Goal: Find specific page/section: Find specific page/section

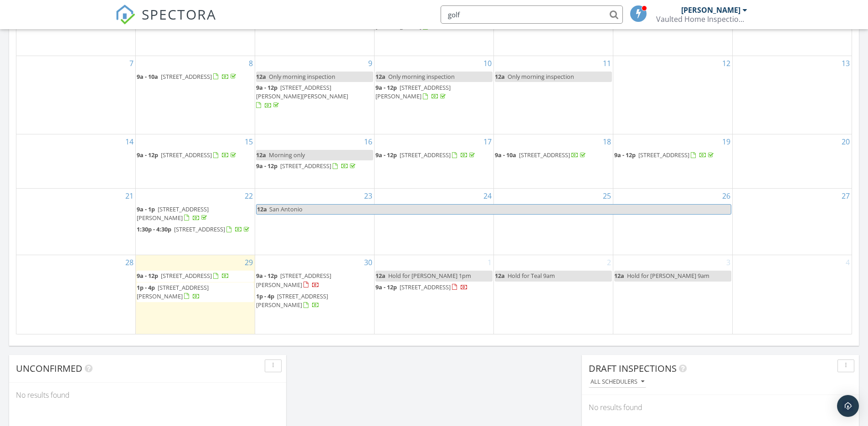
scroll to position [843, 882]
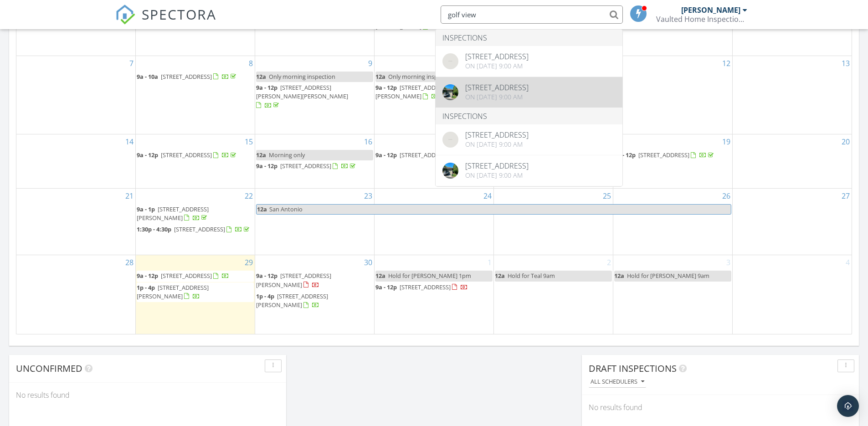
type input "golf view"
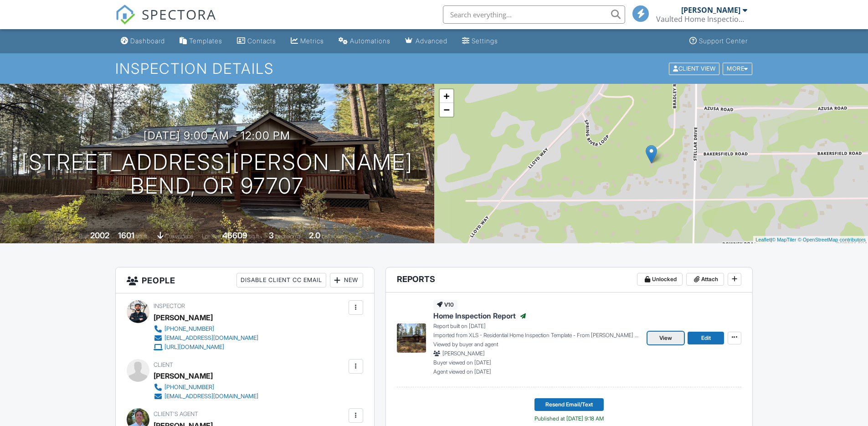
click at [669, 337] on span "View" at bounding box center [665, 338] width 13 height 9
